Goal: Information Seeking & Learning: Check status

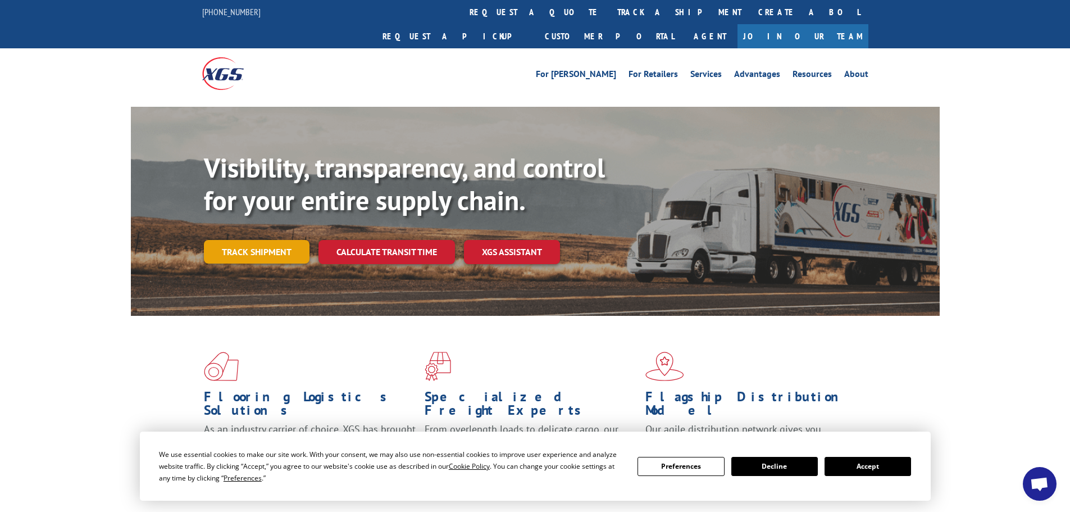
click at [295, 240] on link "Track shipment" at bounding box center [257, 252] width 106 height 24
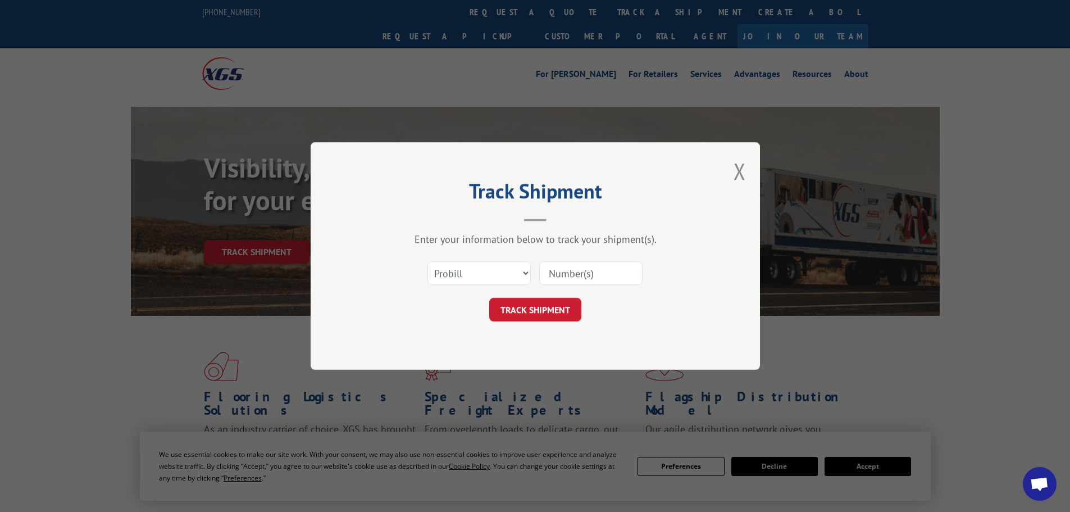
click at [599, 278] on input at bounding box center [590, 273] width 103 height 24
paste input "590962"
type input "590962"
click at [505, 264] on select "Select category... Probill BOL PO" at bounding box center [478, 273] width 103 height 24
select select "bol"
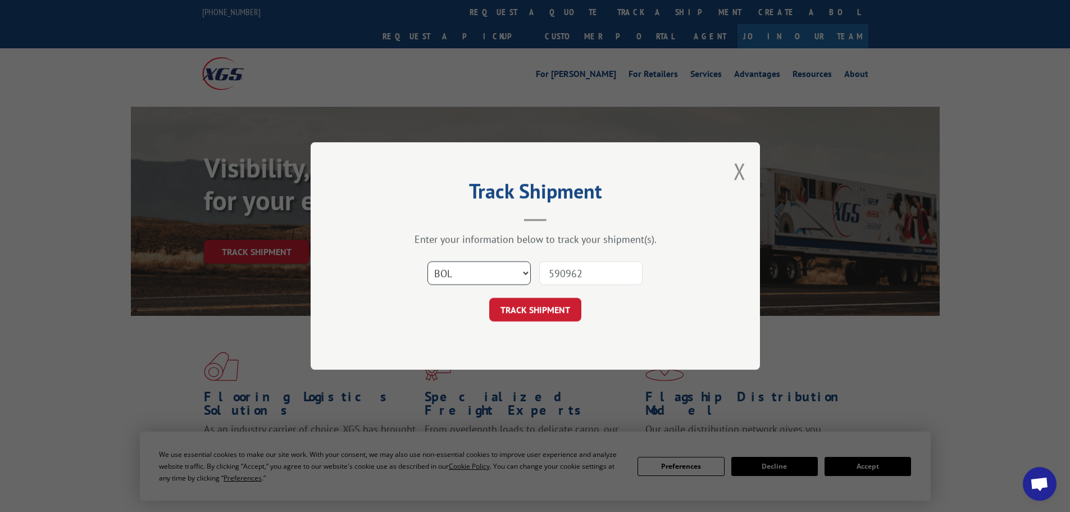
click at [427, 261] on select "Select category... Probill BOL PO" at bounding box center [478, 273] width 103 height 24
click at [585, 314] on div "TRACK SHIPMENT" at bounding box center [535, 310] width 337 height 24
click at [558, 314] on button "TRACK SHIPMENT" at bounding box center [535, 310] width 92 height 24
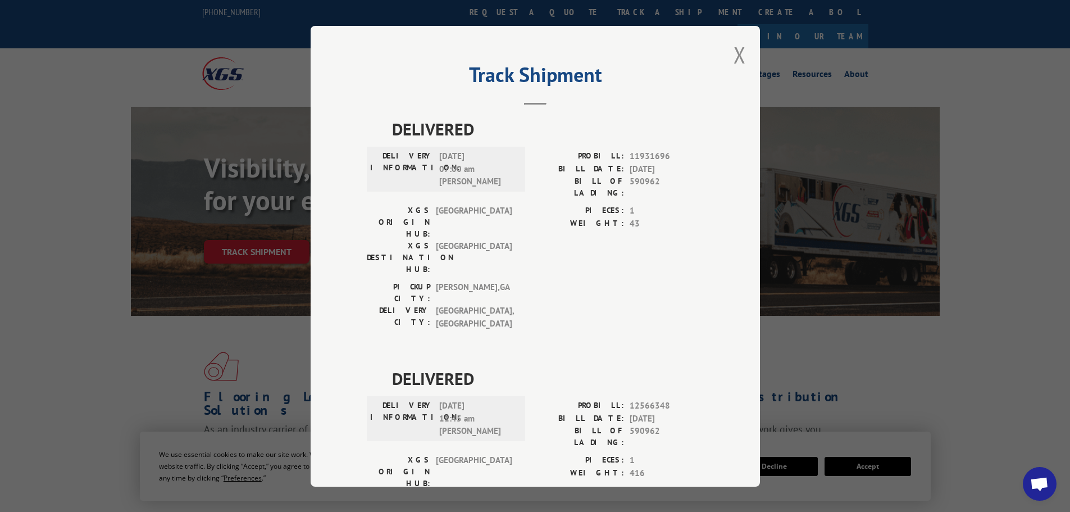
scroll to position [780, 0]
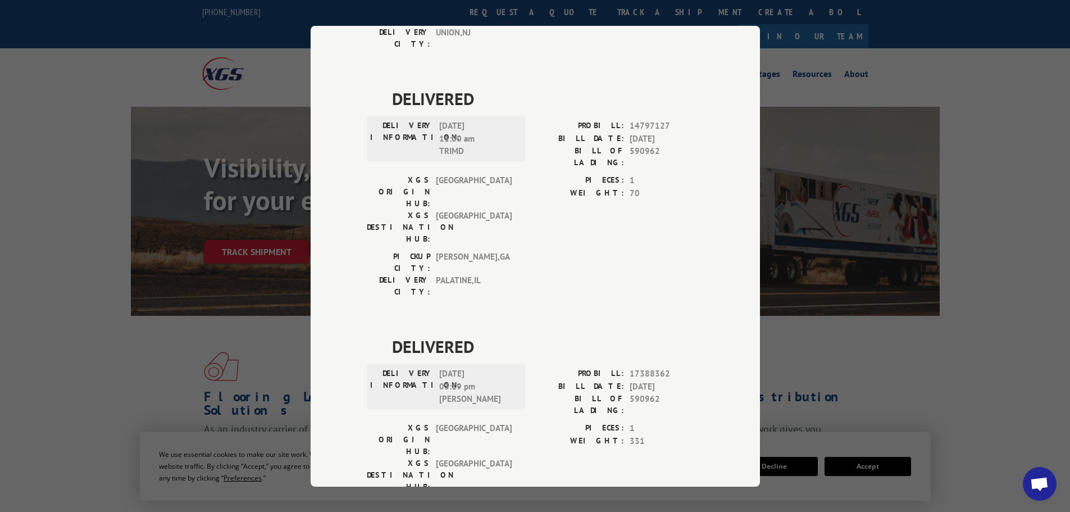
click at [1001, 179] on div "Track Shipment DELIVERED DELIVERY INFORMATION: [DATE] 07:00 am [PERSON_NAME] PR…" at bounding box center [535, 256] width 1070 height 512
click at [954, 104] on div "Track Shipment DELIVERED DELIVERY INFORMATION: [DATE] 07:00 am [PERSON_NAME] PR…" at bounding box center [535, 256] width 1070 height 512
